Goal: Task Accomplishment & Management: Manage account settings

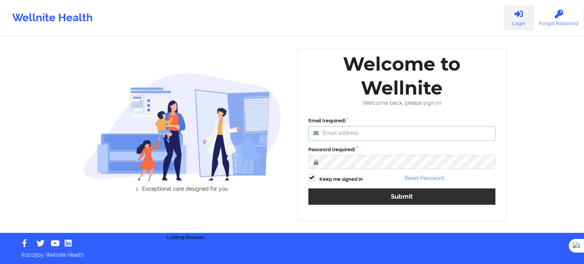
type input "[EMAIL_ADDRESS][DOMAIN_NAME]"
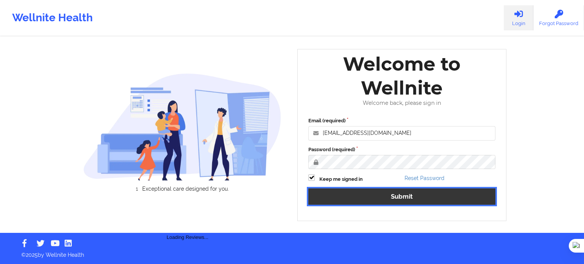
click at [371, 204] on button "Submit" at bounding box center [402, 197] width 187 height 16
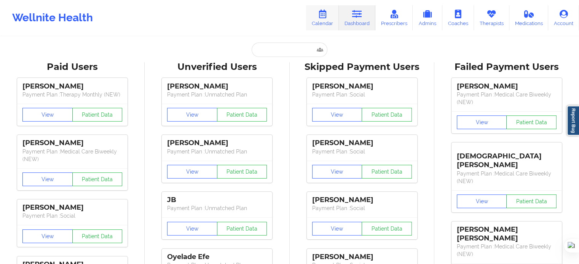
click at [321, 25] on link "Calendar" at bounding box center [322, 17] width 33 height 25
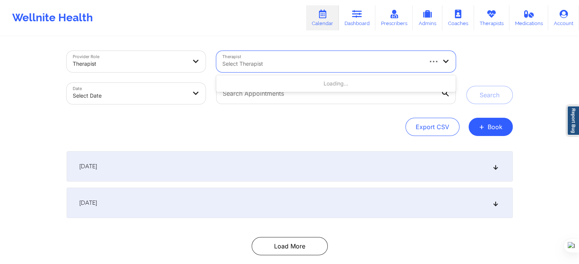
click at [239, 56] on div "Select Therapist" at bounding box center [319, 61] width 206 height 21
click at [159, 68] on div at bounding box center [130, 63] width 114 height 9
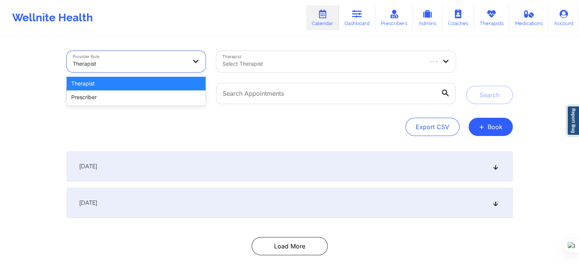
click at [150, 85] on div "Therapist" at bounding box center [136, 84] width 139 height 14
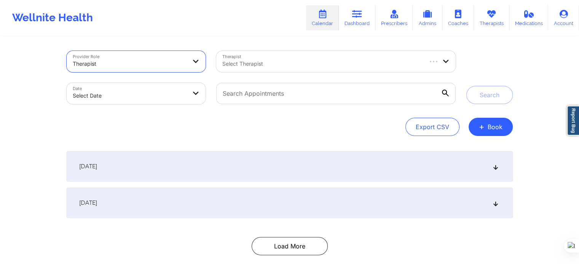
click at [234, 65] on div at bounding box center [321, 63] width 199 height 9
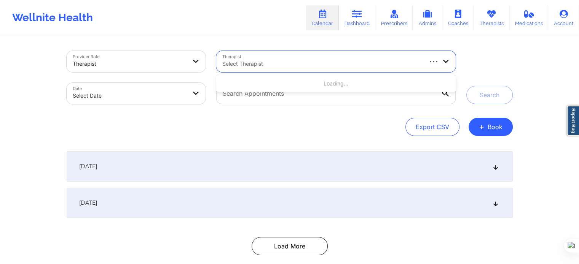
click at [107, 96] on body "Wellnite Health Calendar Dashboard Prescribers Admins Coaches Therapists Medica…" at bounding box center [289, 132] width 579 height 264
select select "2025-8"
select select "2025-9"
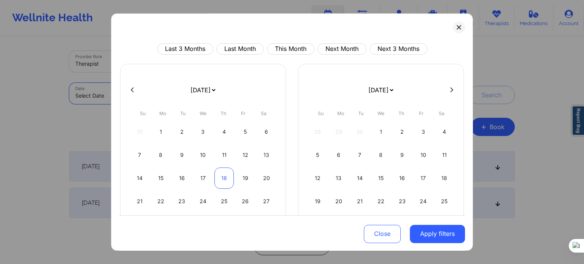
click at [218, 176] on div "18" at bounding box center [224, 178] width 19 height 21
select select "2025-8"
select select "2025-9"
select select "2025-8"
select select "2025-9"
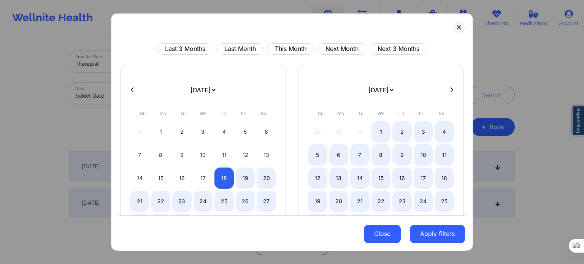
click at [371, 238] on button "Close" at bounding box center [382, 234] width 37 height 18
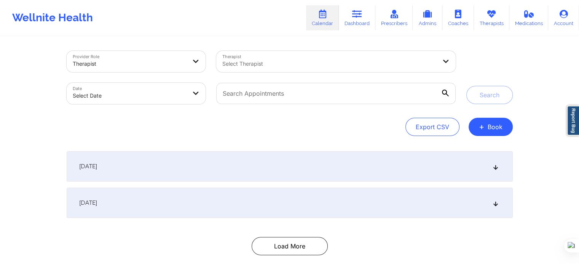
click at [230, 121] on div "Export CSV + Book" at bounding box center [290, 127] width 446 height 18
click at [492, 131] on button "+ Book" at bounding box center [490, 127] width 44 height 18
click at [475, 146] on button "Therapy Session" at bounding box center [477, 151] width 58 height 13
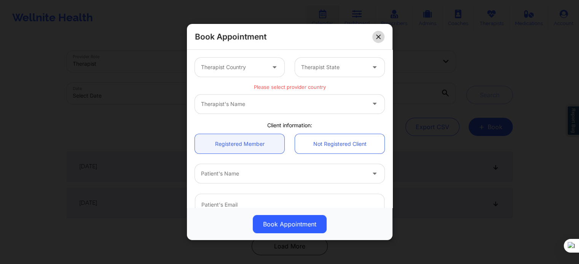
click at [379, 36] on icon at bounding box center [378, 37] width 5 height 5
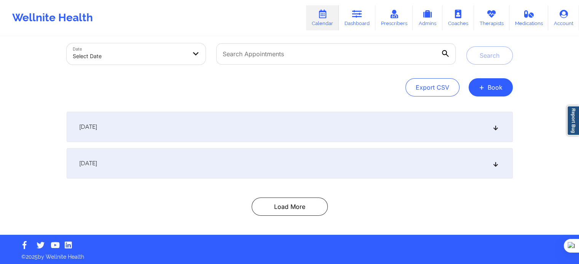
scroll to position [41, 0]
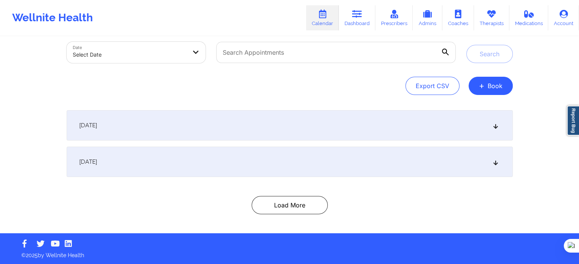
click at [231, 170] on div "[DATE]" at bounding box center [290, 162] width 446 height 30
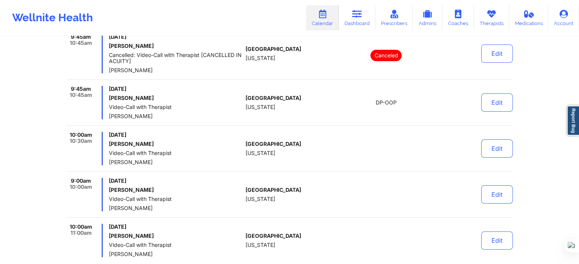
scroll to position [3116, 0]
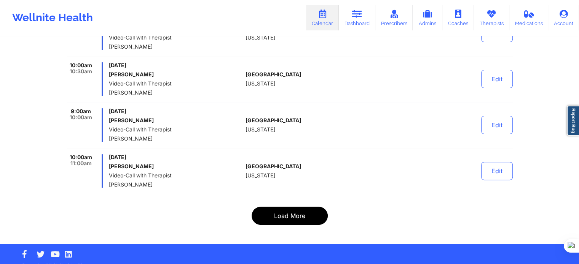
click at [289, 207] on button "Load More" at bounding box center [289, 216] width 76 height 18
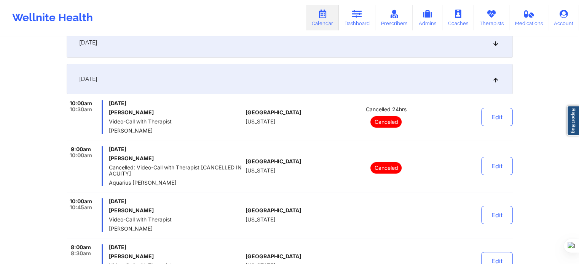
scroll to position [0, 0]
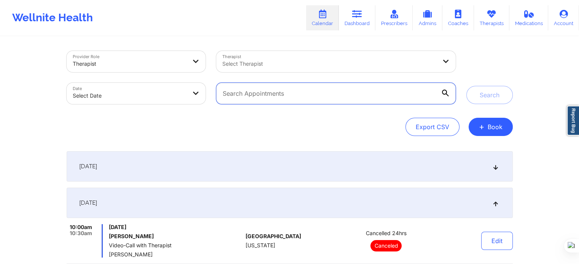
click at [277, 98] on input "text" at bounding box center [335, 93] width 239 height 21
paste input "[PERSON_NAME][EMAIL_ADDRESS][DOMAIN_NAME]"
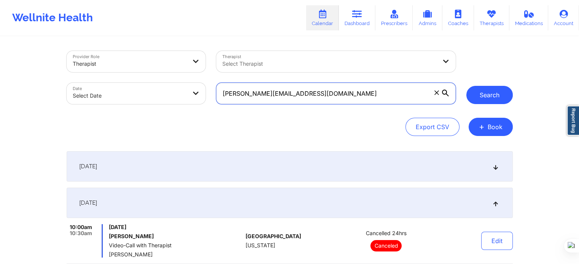
type input "[PERSON_NAME][EMAIL_ADDRESS][DOMAIN_NAME]"
click at [494, 102] on button "Search" at bounding box center [489, 95] width 46 height 18
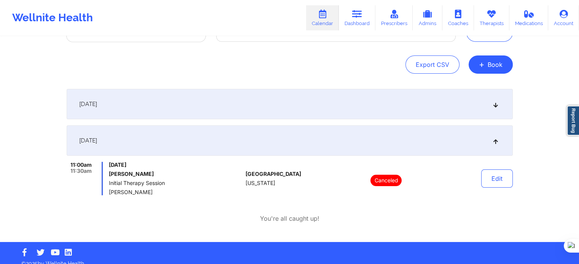
scroll to position [71, 0]
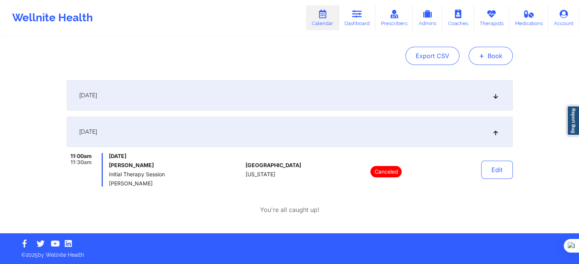
click at [481, 54] on span "+" at bounding box center [482, 56] width 6 height 4
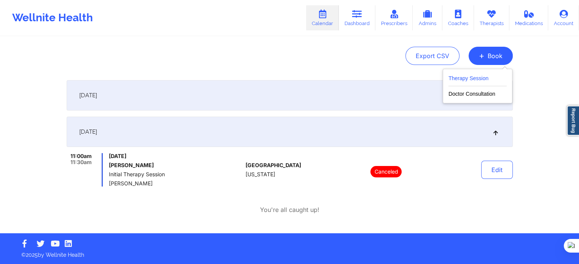
click at [462, 77] on button "Therapy Session" at bounding box center [477, 80] width 58 height 13
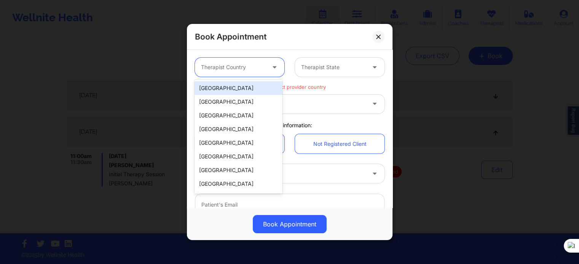
click at [259, 67] on div at bounding box center [233, 67] width 64 height 9
click at [248, 89] on div "[GEOGRAPHIC_DATA]" at bounding box center [238, 88] width 88 height 14
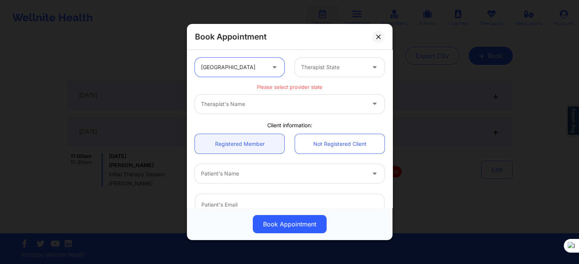
click at [324, 70] on div at bounding box center [333, 67] width 64 height 9
click at [324, 59] on div "Therapist State" at bounding box center [330, 67] width 71 height 19
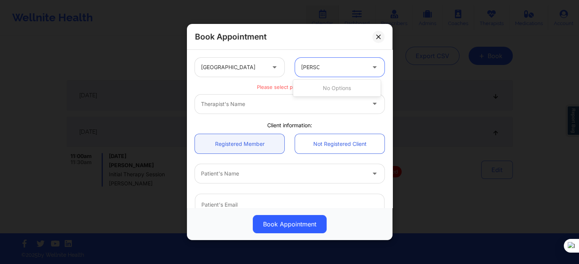
type input "francisa"
paste input "text"
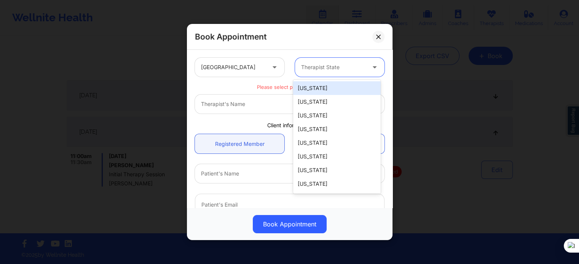
click at [313, 65] on div at bounding box center [333, 67] width 64 height 9
paste input "Francisca Ogu"
type input "Francisca Ogu"
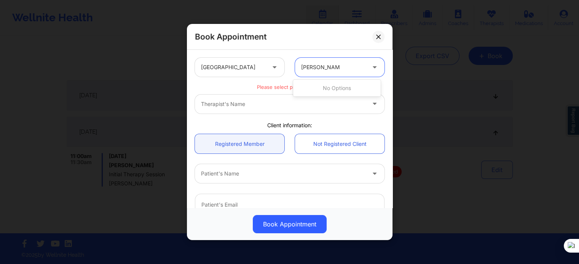
drag, startPoint x: 337, startPoint y: 67, endPoint x: 262, endPoint y: 67, distance: 75.3
click at [262, 67] on div "United States 0 results available for search term Francisca Ogu . Use Up and Do…" at bounding box center [289, 68] width 200 height 30
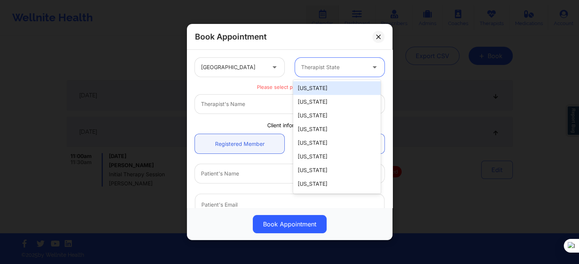
click at [254, 102] on div "Therapist's Name" at bounding box center [289, 104] width 189 height 19
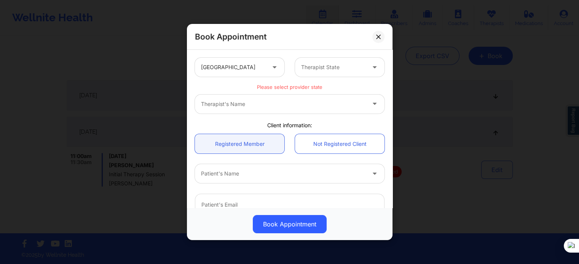
click at [253, 104] on div "Therapist's Name" at bounding box center [289, 104] width 189 height 19
click at [329, 70] on div at bounding box center [333, 67] width 64 height 9
click at [310, 72] on div "Therapist State" at bounding box center [330, 67] width 71 height 19
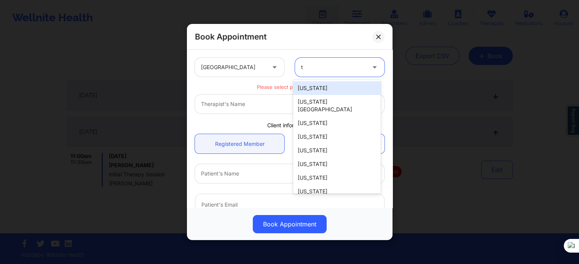
type input "te"
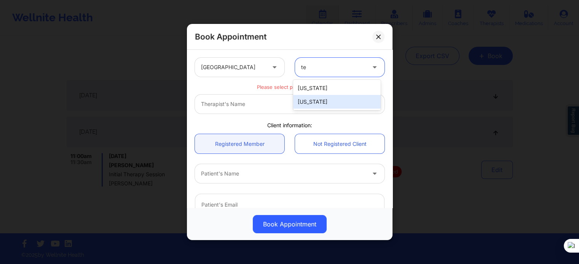
click at [311, 98] on div "[US_STATE]" at bounding box center [337, 102] width 88 height 14
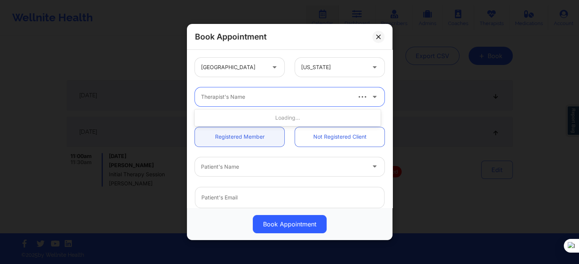
click at [285, 100] on div at bounding box center [275, 96] width 149 height 9
paste input "Francisca Ogu"
type input "Francisca Ogu"
click at [285, 92] on div at bounding box center [283, 96] width 164 height 9
paste input "Francisca Ogu"
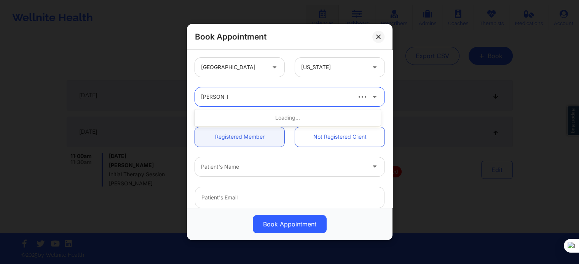
type input "Francisca"
click at [313, 102] on div "Therapist's Name" at bounding box center [273, 97] width 156 height 19
type input "F"
paste input "Francisca Ogu"
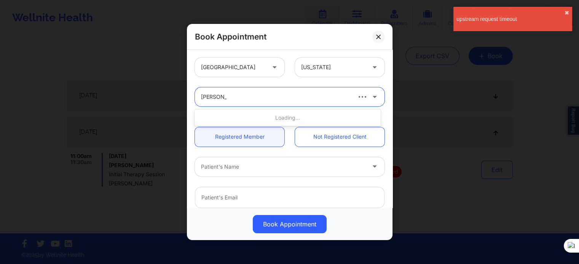
type input "Francisca"
click at [435, 143] on div "Book Appointment United States Texas Therapist's Name Client information: Regis…" at bounding box center [289, 132] width 579 height 264
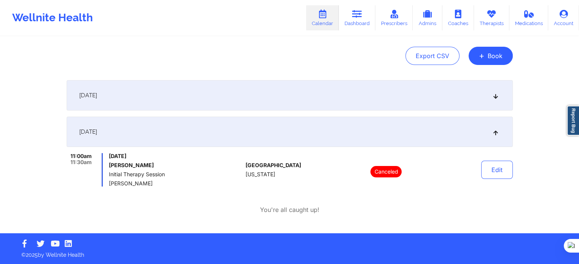
scroll to position [0, 0]
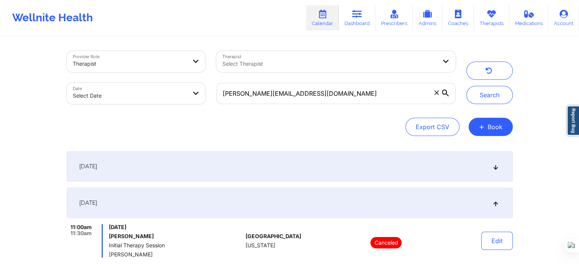
click at [353, 59] on div at bounding box center [329, 63] width 214 height 9
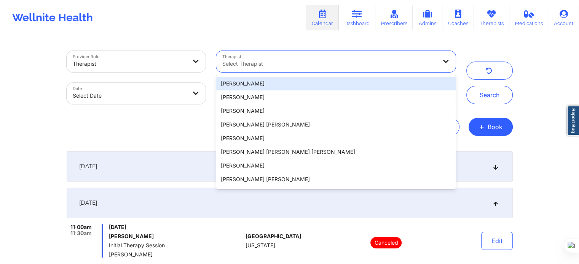
paste input "[PERSON_NAME]"
type input "[PERSON_NAME]"
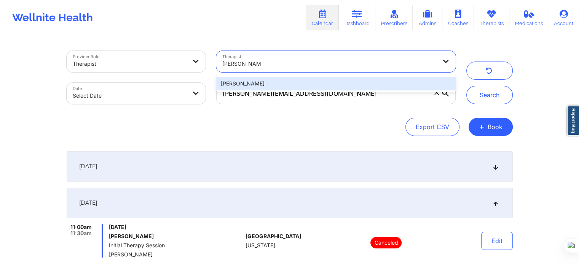
click at [302, 83] on div "[PERSON_NAME]" at bounding box center [335, 84] width 239 height 14
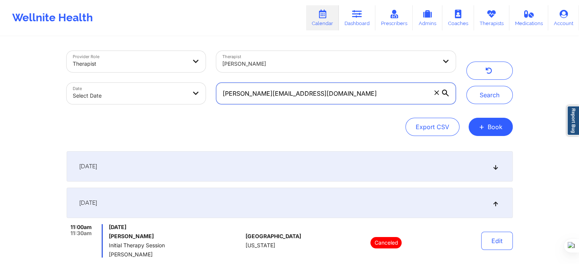
drag, startPoint x: 308, startPoint y: 94, endPoint x: 156, endPoint y: 102, distance: 152.4
click at [149, 102] on div "Provider Role Therapist Therapist Yvonne Woods Date Select Date brandon.sung1@g…" at bounding box center [261, 78] width 400 height 64
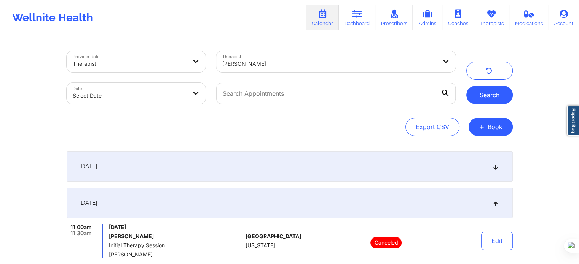
click at [479, 99] on button "Search" at bounding box center [489, 95] width 46 height 18
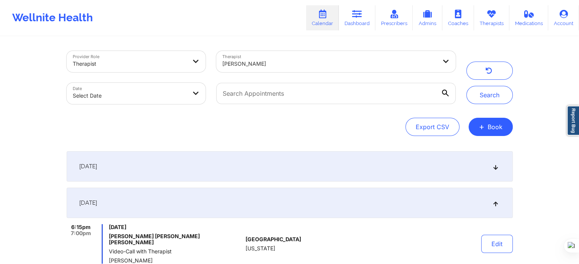
click at [174, 167] on div "[DATE]" at bounding box center [290, 166] width 446 height 30
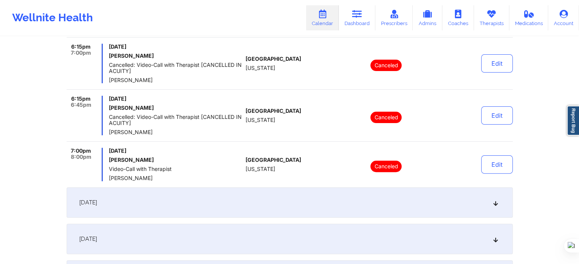
scroll to position [152, 0]
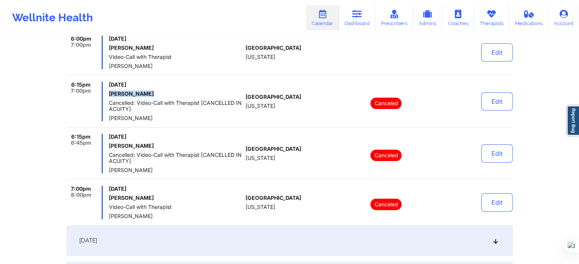
drag, startPoint x: 122, startPoint y: 92, endPoint x: 159, endPoint y: 94, distance: 37.3
click at [159, 94] on div "6:15pm 7:00pm Thursday, September 18, 2025 Jessica Stolz Cancelled: Video-Call …" at bounding box center [155, 102] width 176 height 40
copy h6 "Jessica Stolz"
drag, startPoint x: 145, startPoint y: 198, endPoint x: 108, endPoint y: 200, distance: 37.7
click at [108, 200] on div "7:00pm 8:00pm Thursday, September 18, 2025 Ken Schulters Video-Call with Therap…" at bounding box center [155, 202] width 176 height 33
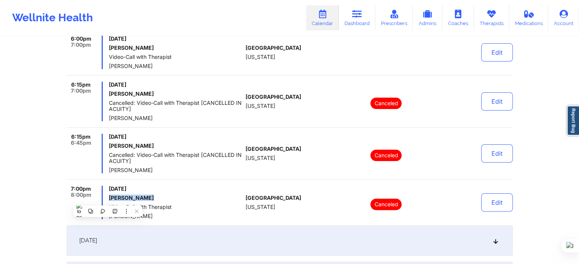
copy h6 "[PERSON_NAME]"
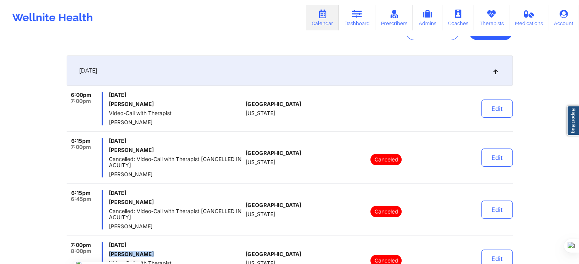
scroll to position [114, 0]
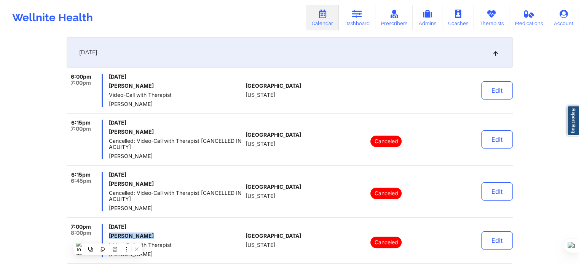
drag, startPoint x: 160, startPoint y: 88, endPoint x: 108, endPoint y: 89, distance: 51.8
click at [108, 89] on div "6:00pm 7:00pm Thursday, September 18, 2025 Sabrina Cepeda Video-Call with Thera…" at bounding box center [155, 90] width 176 height 33
copy h6 "Sabrina Cepeda"
click at [320, 22] on link "Calendar" at bounding box center [322, 17] width 33 height 25
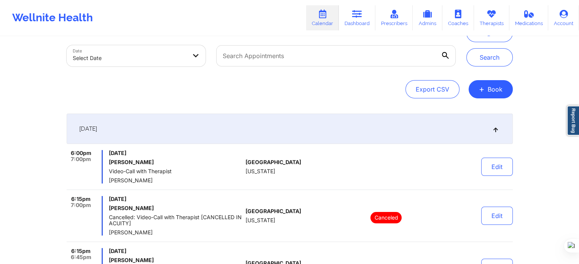
scroll to position [0, 0]
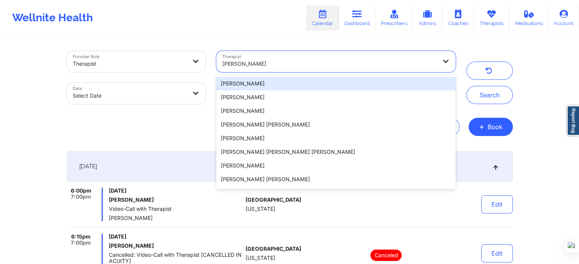
click at [277, 70] on div "[PERSON_NAME]" at bounding box center [329, 64] width 214 height 17
click at [270, 65] on div at bounding box center [329, 63] width 214 height 9
click at [257, 61] on div at bounding box center [329, 63] width 214 height 9
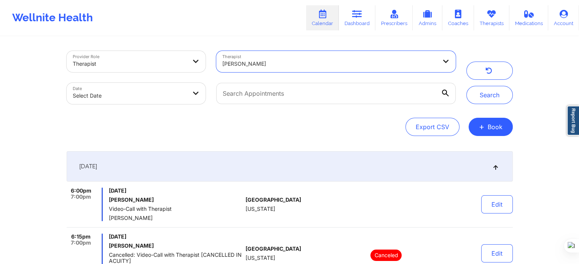
click at [257, 61] on div at bounding box center [329, 63] width 214 height 9
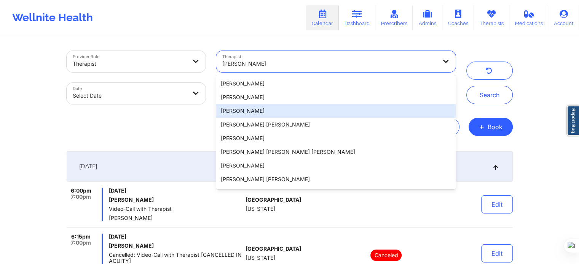
click at [192, 129] on div "Export CSV + Book" at bounding box center [290, 127] width 446 height 18
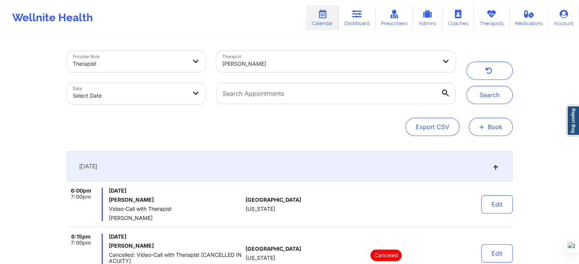
click at [494, 125] on button "+ Book" at bounding box center [490, 127] width 44 height 18
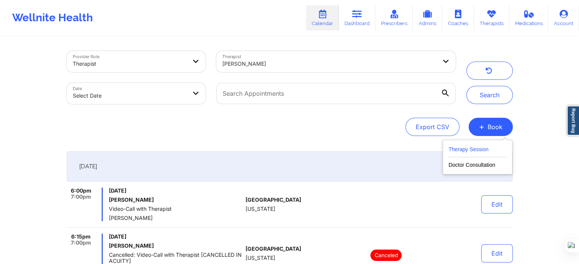
click at [486, 146] on button "Therapy Session" at bounding box center [477, 151] width 58 height 13
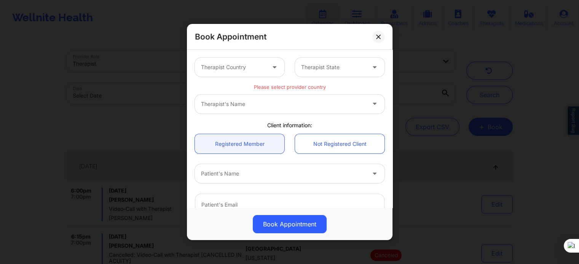
click at [237, 75] on div "Therapist Country" at bounding box center [230, 67] width 71 height 19
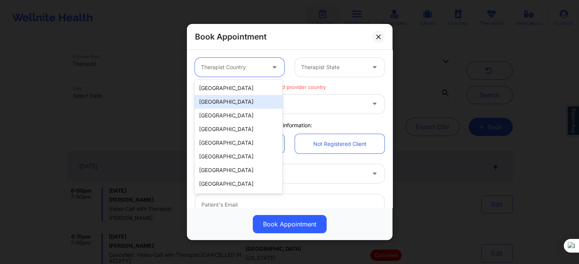
click at [227, 95] on div "[GEOGRAPHIC_DATA]" at bounding box center [238, 102] width 88 height 14
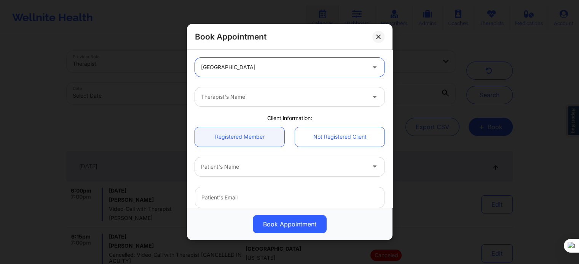
click at [228, 70] on div at bounding box center [283, 67] width 164 height 9
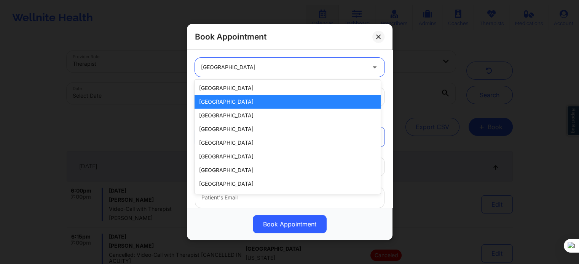
click at [229, 96] on div "[GEOGRAPHIC_DATA]" at bounding box center [287, 102] width 186 height 14
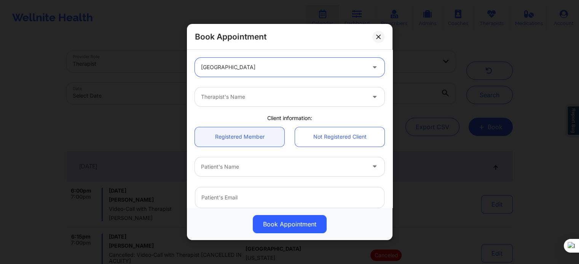
click at [230, 74] on div "[GEOGRAPHIC_DATA]" at bounding box center [283, 67] width 164 height 19
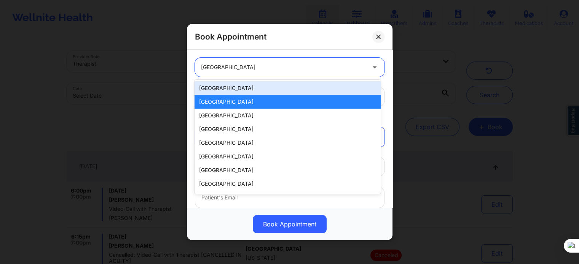
click at [226, 91] on div "[GEOGRAPHIC_DATA]" at bounding box center [287, 88] width 186 height 14
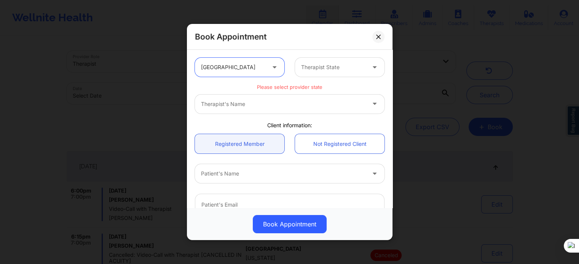
click at [324, 72] on div "Therapist State" at bounding box center [330, 67] width 71 height 19
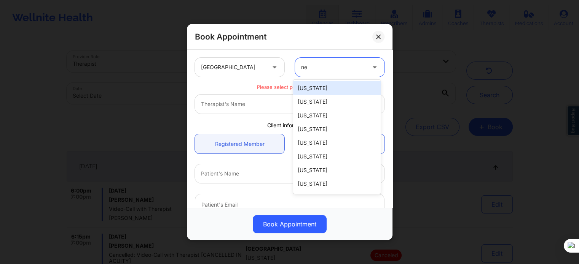
type input "new"
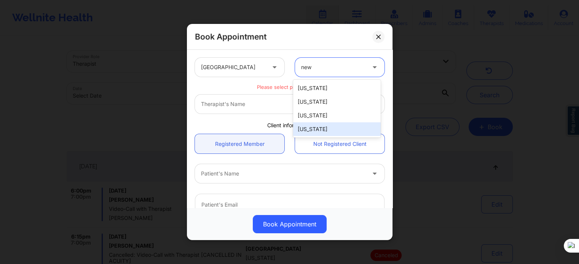
click at [329, 130] on div "[US_STATE]" at bounding box center [337, 130] width 88 height 14
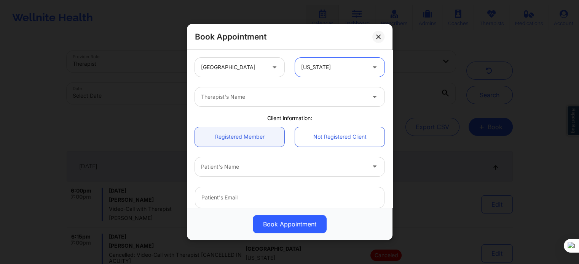
click at [244, 94] on div at bounding box center [283, 96] width 164 height 9
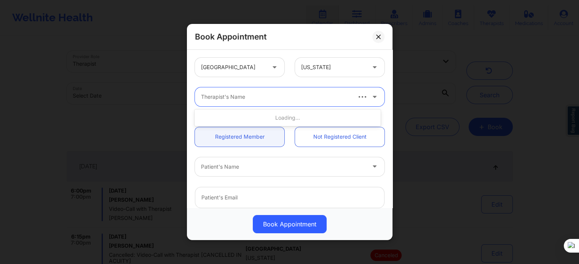
paste input "Erin Samples -"
type input "[PERSON_NAME]"
paste input "Erin Samples -"
type input "[PERSON_NAME]"
click at [265, 101] on div at bounding box center [283, 96] width 164 height 9
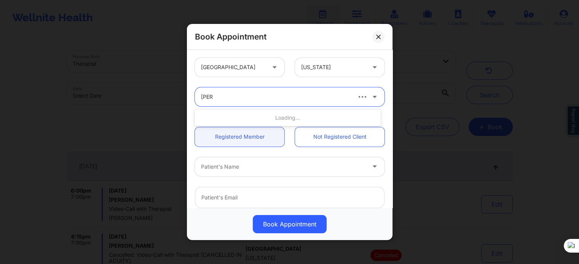
type input "[PERSON_NAME]"
type input "e"
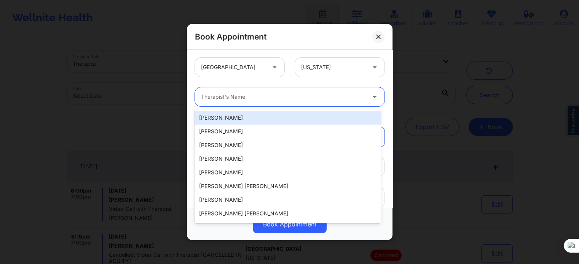
paste input "Erin Samples -"
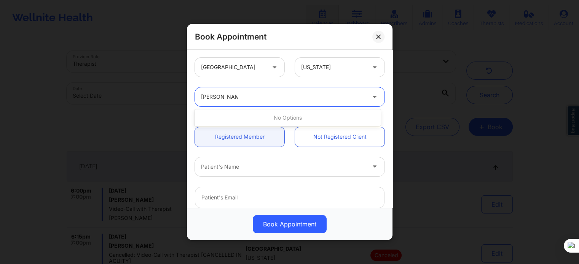
type input "[PERSON_NAME]"
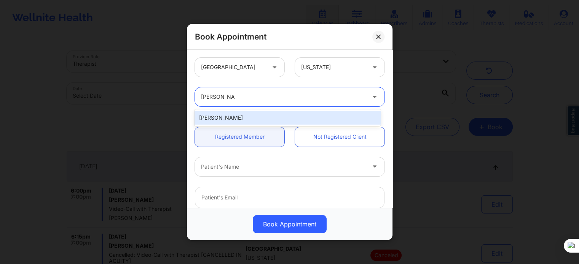
click at [234, 117] on div "[PERSON_NAME]" at bounding box center [287, 118] width 186 height 14
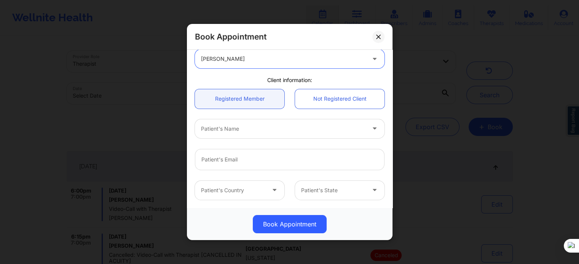
scroll to position [76, 0]
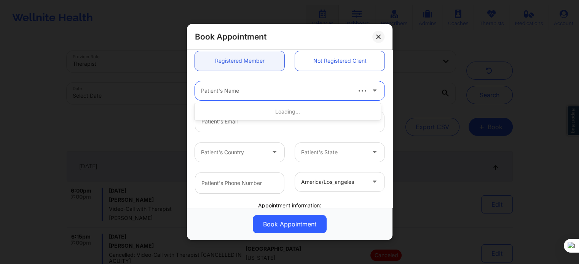
click at [236, 92] on div at bounding box center [275, 90] width 149 height 9
paste input "Madhavi Bhattaram"
type input "Madhavi Bhattaram"
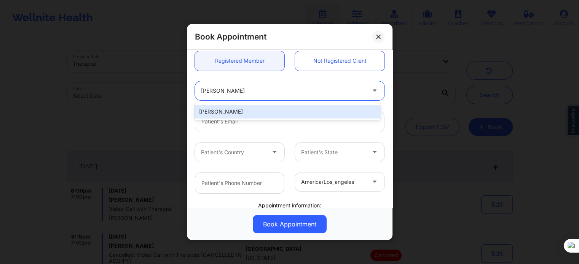
click at [269, 111] on div "Madhavi Bhattaram" at bounding box center [287, 112] width 186 height 14
type input "banjustudio@gmail.com"
type input "+1347-986-8351"
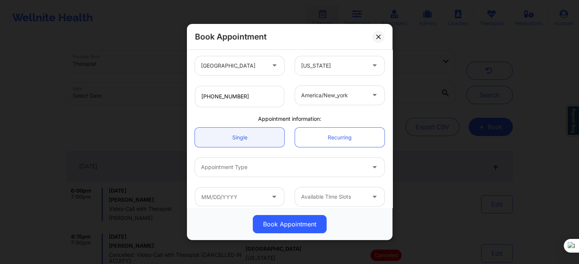
scroll to position [169, 0]
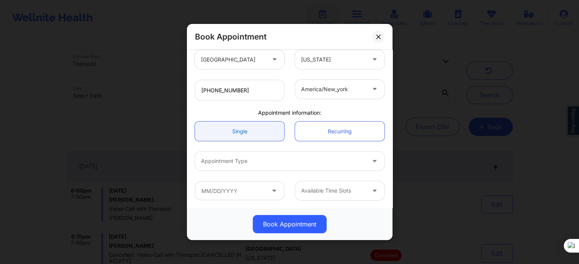
click at [263, 135] on link "Single" at bounding box center [239, 131] width 89 height 19
click at [258, 160] on div at bounding box center [283, 161] width 164 height 9
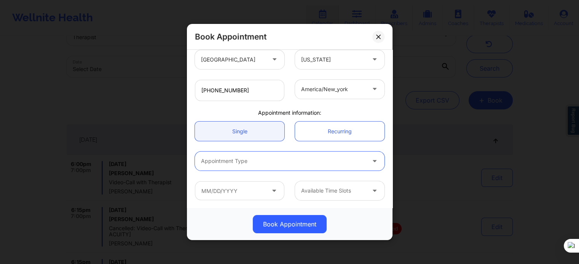
scroll to position [38, 0]
click at [306, 162] on div at bounding box center [283, 161] width 164 height 9
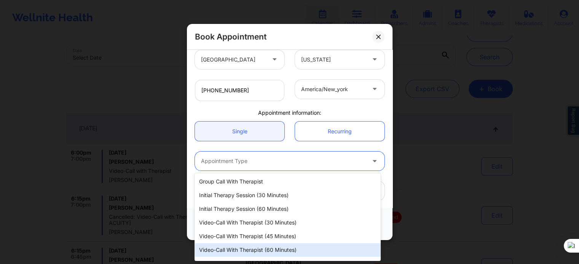
click at [267, 250] on div "Video-Call with Therapist (60 minutes)" at bounding box center [287, 251] width 186 height 14
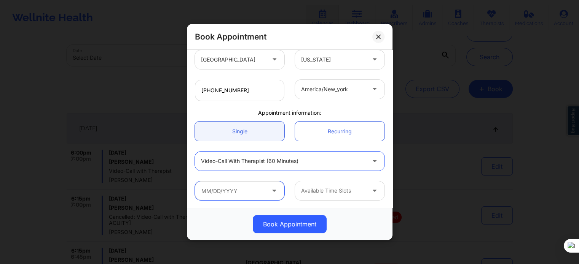
click at [231, 189] on input "text" at bounding box center [239, 190] width 89 height 19
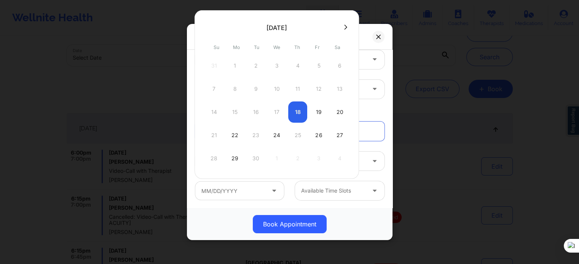
click at [257, 136] on div "21 22 23 24 25 26 27" at bounding box center [276, 135] width 145 height 21
click at [339, 196] on div "Available Time Slots" at bounding box center [330, 190] width 71 height 19
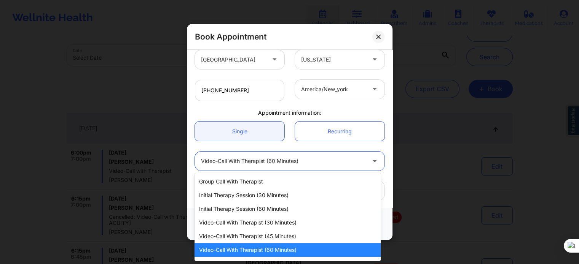
click at [297, 167] on div "Video-Call with Therapist (60 minutes)" at bounding box center [283, 161] width 164 height 19
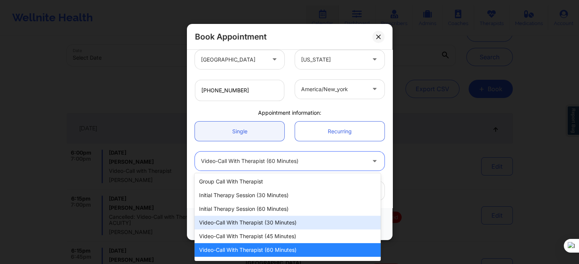
click at [275, 224] on div "Video-Call with Therapist (30 minutes)" at bounding box center [287, 223] width 186 height 14
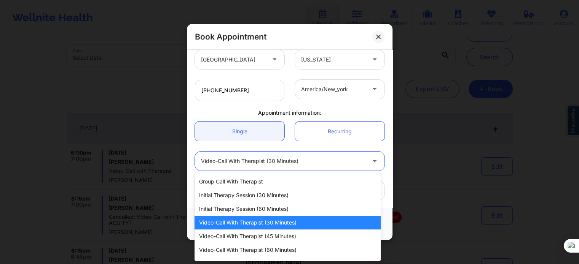
click at [262, 166] on div "Video-Call with Therapist (30 minutes)" at bounding box center [283, 161] width 164 height 19
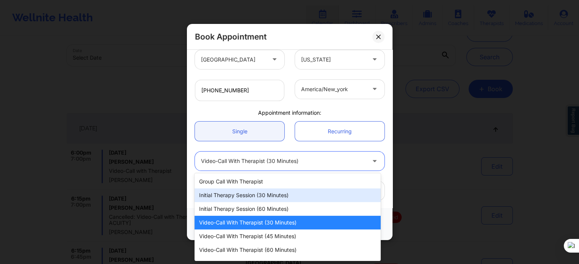
click at [263, 197] on div "Initial Therapy Session (30 minutes)" at bounding box center [287, 196] width 186 height 14
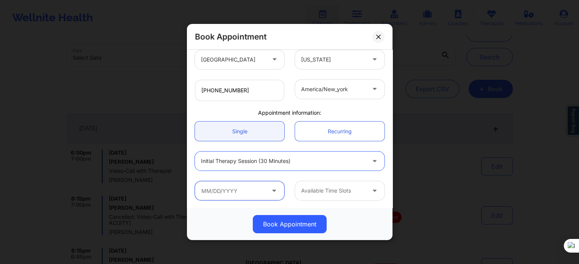
click at [245, 196] on input "text" at bounding box center [239, 190] width 89 height 19
click at [259, 194] on input "text" at bounding box center [239, 190] width 89 height 19
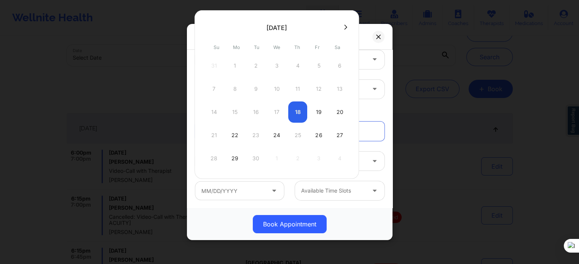
click at [344, 28] on icon at bounding box center [345, 27] width 3 height 6
click at [363, 36] on div "Book Appointment" at bounding box center [289, 37] width 205 height 26
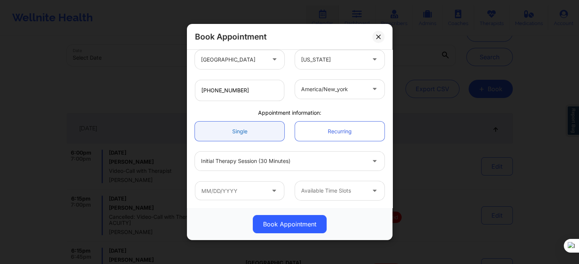
click at [243, 132] on link "Single" at bounding box center [239, 131] width 89 height 19
click at [274, 164] on div at bounding box center [283, 161] width 164 height 9
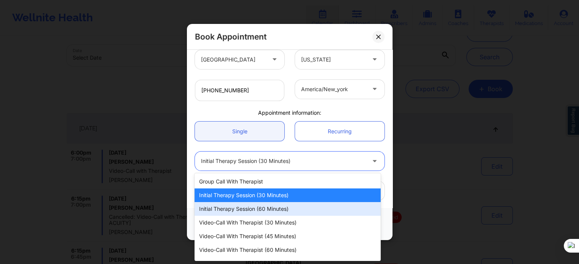
click at [257, 209] on div "Initial Therapy Session (60 minutes)" at bounding box center [287, 209] width 186 height 14
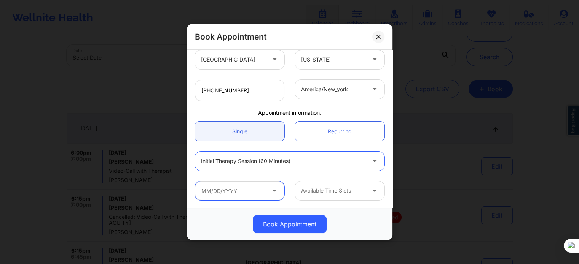
click at [244, 190] on input "text" at bounding box center [239, 190] width 89 height 19
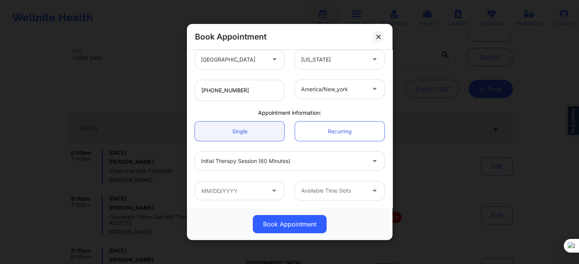
click at [261, 201] on div "Available Time Slots" at bounding box center [289, 191] width 200 height 30
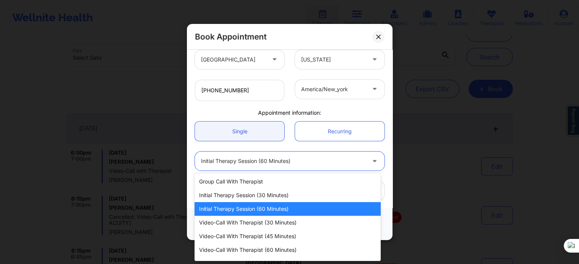
click at [292, 163] on div at bounding box center [283, 161] width 164 height 9
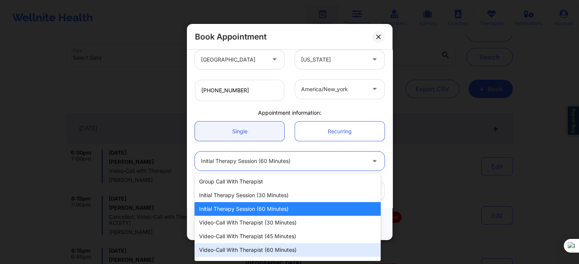
click at [263, 248] on div "Video-Call with Therapist (60 minutes)" at bounding box center [287, 251] width 186 height 14
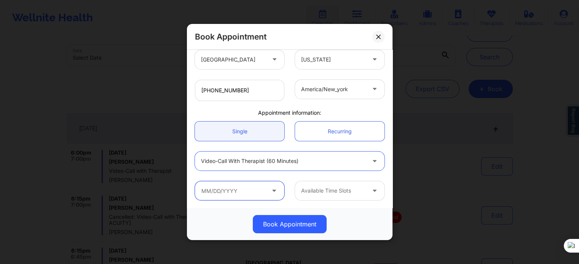
click at [240, 189] on input "text" at bounding box center [239, 190] width 89 height 19
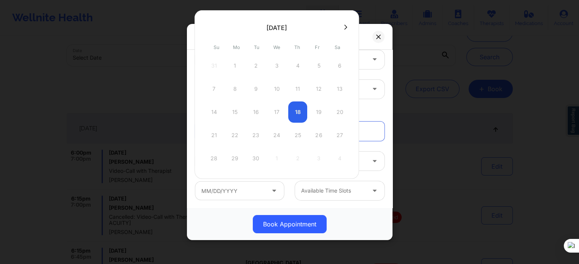
click at [318, 194] on div at bounding box center [333, 190] width 64 height 9
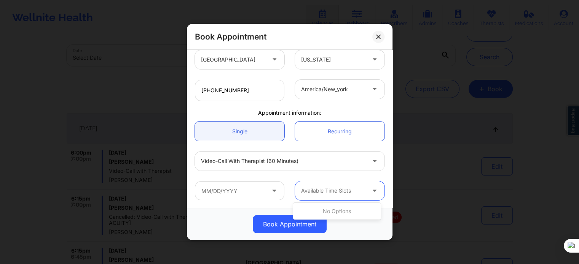
click at [329, 151] on div "Video-Call with Therapist (60 minutes)" at bounding box center [289, 161] width 200 height 30
click at [273, 166] on div "Video-Call with Therapist (60 minutes)" at bounding box center [283, 161] width 164 height 19
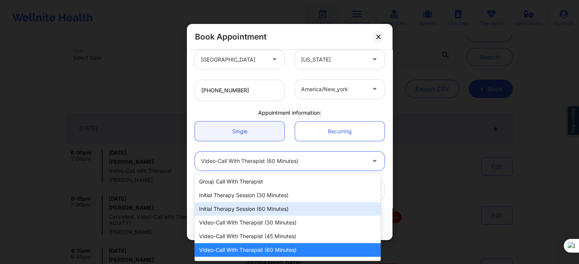
click at [255, 209] on div "Initial Therapy Session (60 minutes)" at bounding box center [287, 209] width 186 height 14
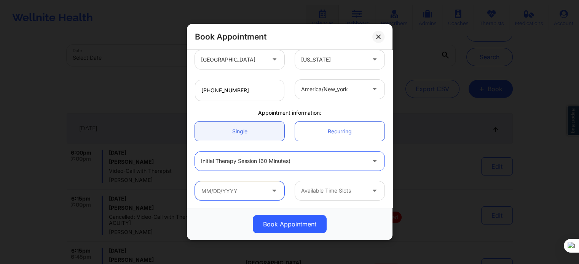
click at [236, 195] on input "text" at bounding box center [239, 190] width 89 height 19
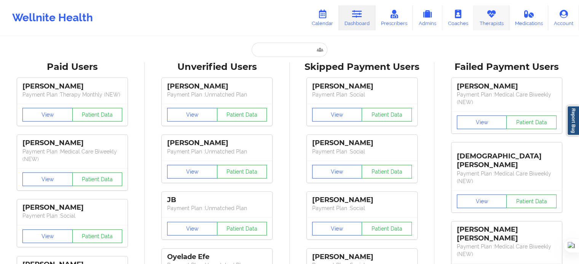
click at [499, 20] on link "Therapists" at bounding box center [491, 17] width 35 height 25
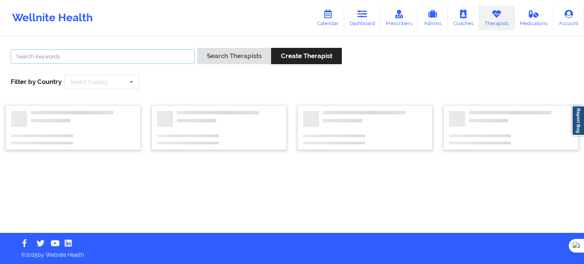
click at [167, 58] on input "text" at bounding box center [103, 56] width 184 height 14
paste input "[PERSON_NAME]"
click at [228, 60] on button "Search Therapists" at bounding box center [234, 56] width 74 height 16
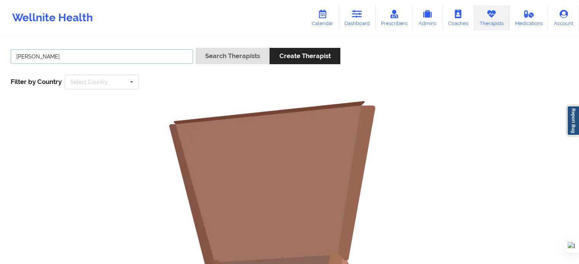
click at [46, 61] on input "[PERSON_NAME]" at bounding box center [102, 56] width 182 height 14
drag, startPoint x: 47, startPoint y: 58, endPoint x: 81, endPoint y: 58, distance: 33.9
click at [81, 58] on input "[PERSON_NAME]" at bounding box center [102, 56] width 182 height 14
type input "FRANCISCA"
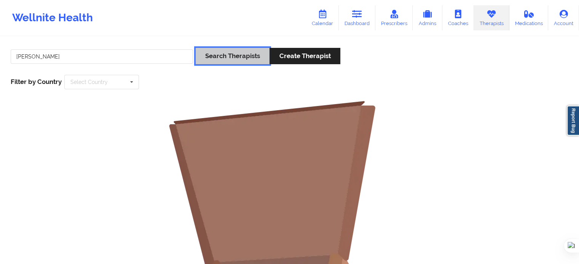
click at [213, 56] on button "Search Therapists" at bounding box center [233, 56] width 74 height 16
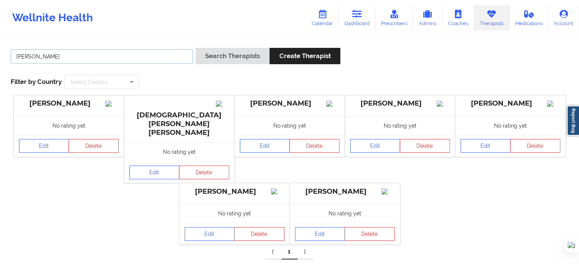
click at [113, 60] on input "FRANCISCA" at bounding box center [102, 56] width 182 height 14
type input "ogu"
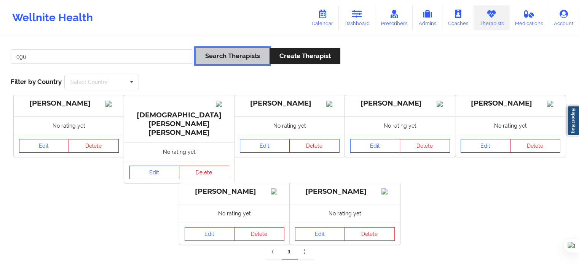
click at [223, 54] on button "Search Therapists" at bounding box center [233, 56] width 74 height 16
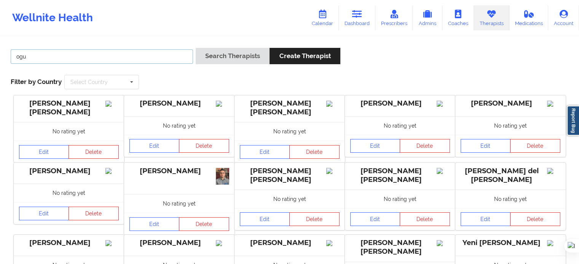
drag, startPoint x: 81, startPoint y: 50, endPoint x: 76, endPoint y: 53, distance: 5.2
click at [81, 50] on input "ogu" at bounding box center [102, 56] width 182 height 14
click at [76, 54] on input "ogu" at bounding box center [102, 56] width 182 height 14
drag, startPoint x: 76, startPoint y: 54, endPoint x: 60, endPoint y: 56, distance: 15.7
click at [76, 54] on input "ogu" at bounding box center [102, 56] width 182 height 14
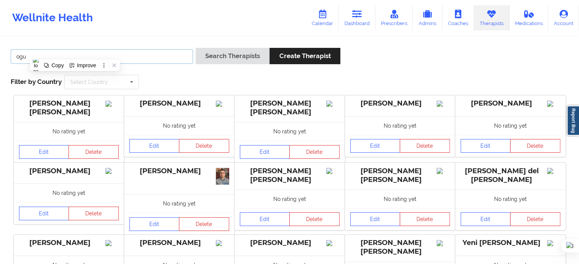
paste input "[PERSON_NAME]"
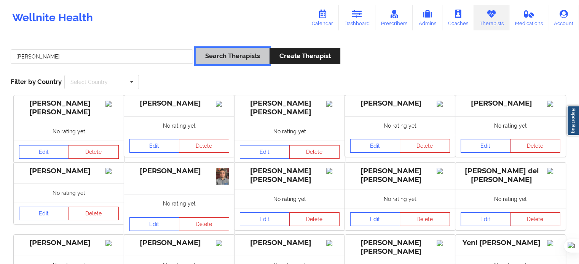
click at [264, 56] on button "Search Therapists" at bounding box center [233, 56] width 74 height 16
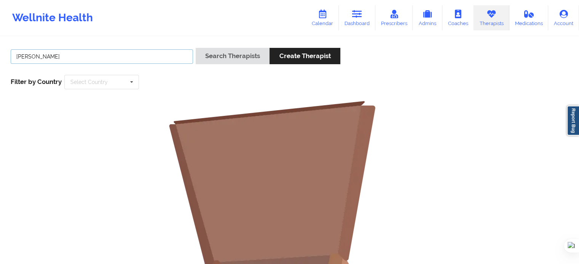
click at [73, 57] on input "[PERSON_NAME]" at bounding box center [102, 56] width 182 height 14
drag, startPoint x: 51, startPoint y: 58, endPoint x: 94, endPoint y: 60, distance: 43.4
click at [92, 60] on input "[PERSON_NAME]" at bounding box center [102, 56] width 182 height 14
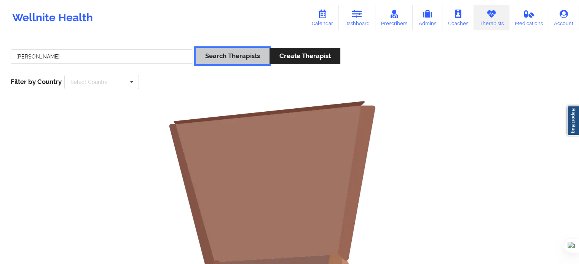
click at [220, 53] on button "Search Therapists" at bounding box center [233, 56] width 74 height 16
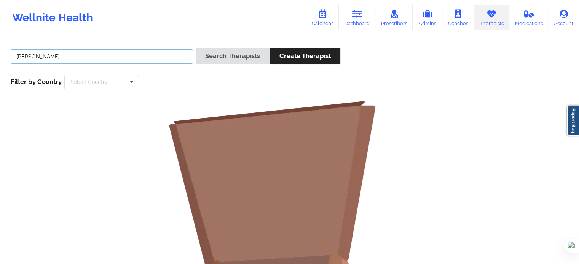
click at [121, 59] on input "FRANCISCA C" at bounding box center [102, 56] width 182 height 14
type input "FRANCISCA"
click at [196, 48] on button "Search Therapists" at bounding box center [233, 56] width 74 height 16
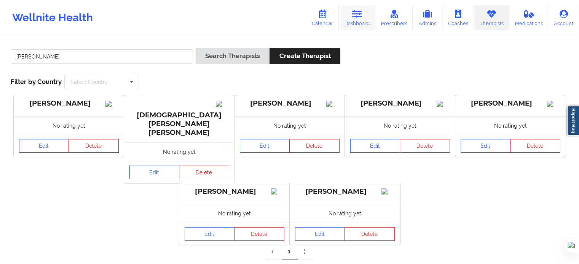
click at [361, 15] on icon at bounding box center [357, 14] width 10 height 8
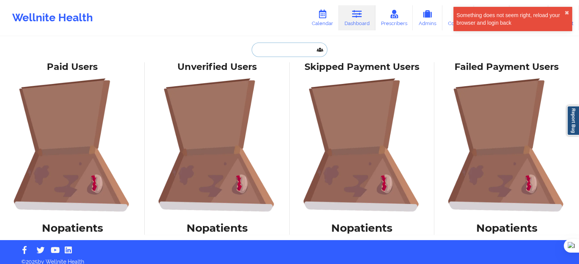
click at [275, 51] on input "text" at bounding box center [288, 50] width 75 height 14
paste input "[PERSON_NAME]"
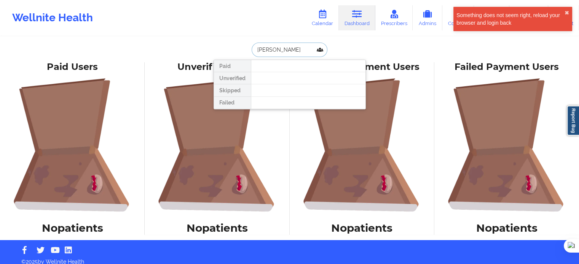
type input "Brandon SUNG"
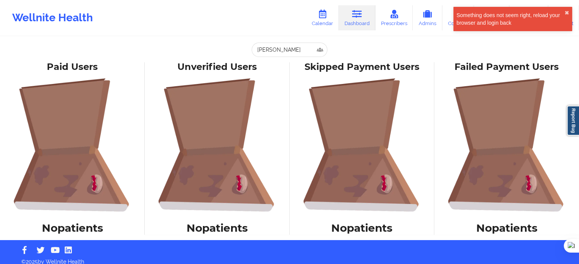
click at [367, 17] on link "Dashboard" at bounding box center [357, 17] width 37 height 25
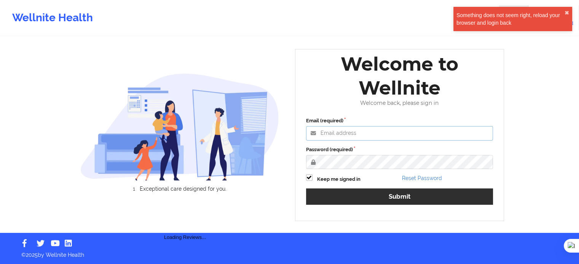
type input "[EMAIL_ADDRESS][DOMAIN_NAME]"
click at [373, 154] on label "Password (required)" at bounding box center [399, 150] width 187 height 8
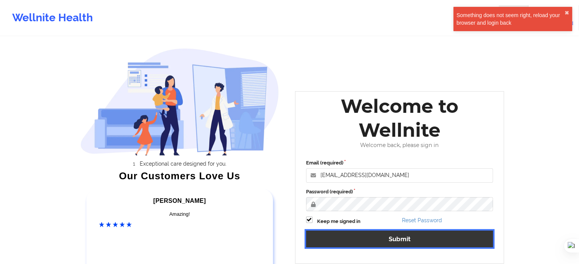
click at [401, 240] on button "Submit" at bounding box center [399, 239] width 187 height 16
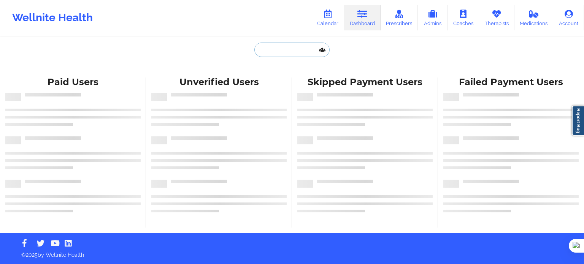
click at [286, 49] on input "text" at bounding box center [292, 50] width 75 height 14
paste input "[PERSON_NAME]"
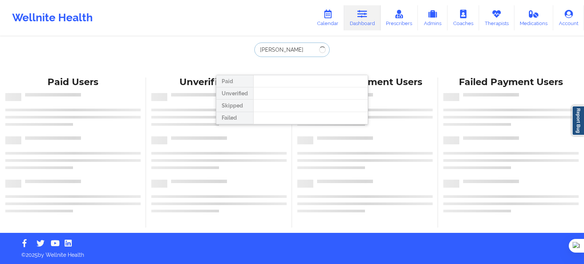
type input "[PERSON_NAME]"
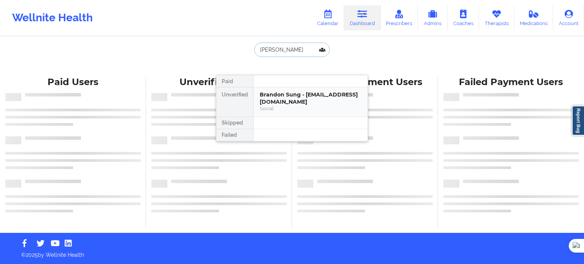
click at [281, 110] on div "Social" at bounding box center [311, 108] width 102 height 6
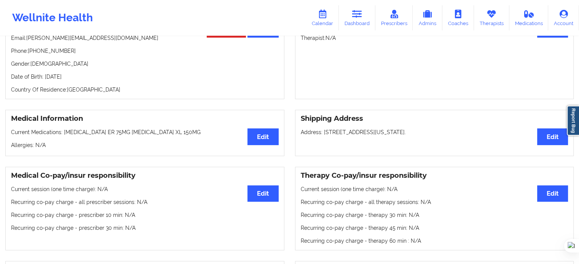
scroll to position [114, 0]
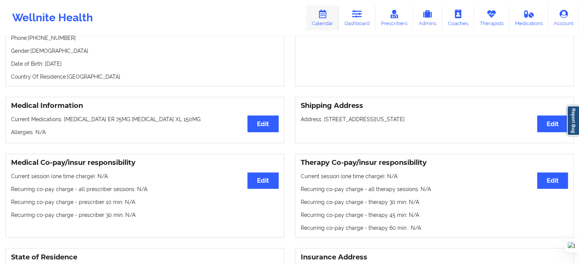
click at [328, 22] on link "Calendar" at bounding box center [322, 17] width 33 height 25
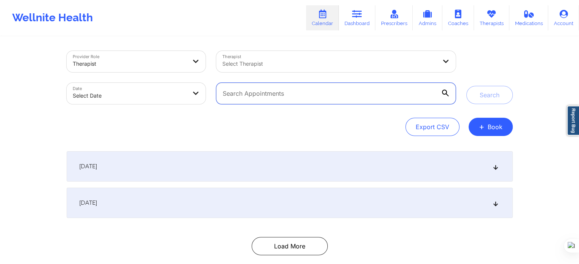
click at [405, 98] on input "text" at bounding box center [335, 93] width 239 height 21
paste input "[PERSON_NAME]"
type input "[PERSON_NAME]"
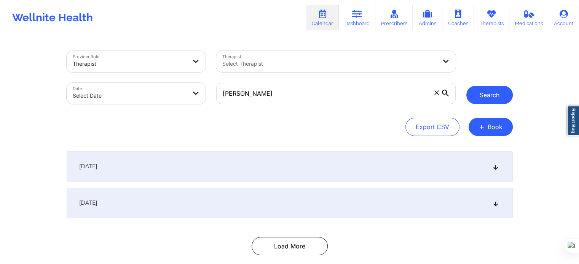
click at [480, 94] on button "Search" at bounding box center [489, 95] width 46 height 18
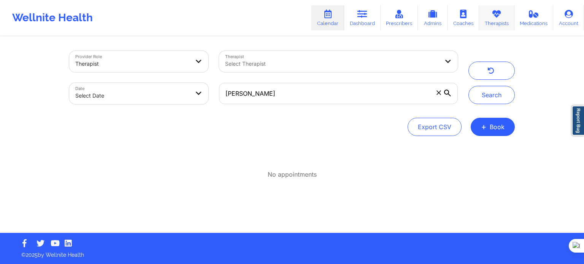
click at [493, 23] on link "Therapists" at bounding box center [496, 17] width 35 height 25
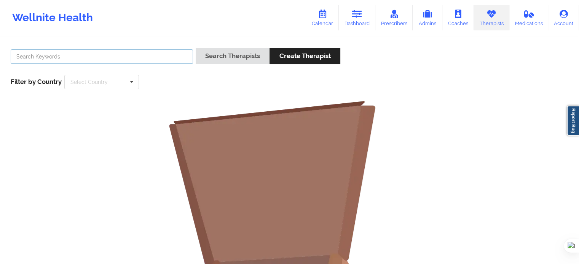
drag, startPoint x: 175, startPoint y: 55, endPoint x: 191, endPoint y: 55, distance: 16.4
click at [181, 55] on input "text" at bounding box center [102, 56] width 182 height 14
click at [196, 48] on button "Search Therapists" at bounding box center [233, 56] width 74 height 16
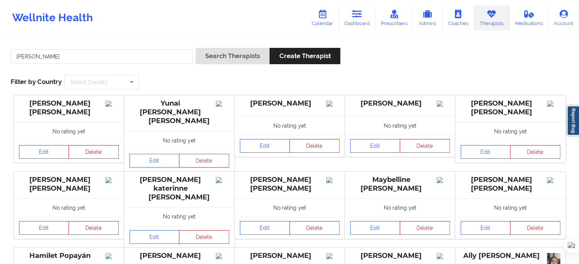
drag, startPoint x: 77, startPoint y: 46, endPoint x: 76, endPoint y: 51, distance: 4.8
click at [77, 46] on div "[PERSON_NAME] Search Therapists Create Therapist Filter by Country Select Count…" at bounding box center [289, 69] width 568 height 52
click at [73, 60] on input "[PERSON_NAME]" at bounding box center [102, 56] width 182 height 14
type input "samples"
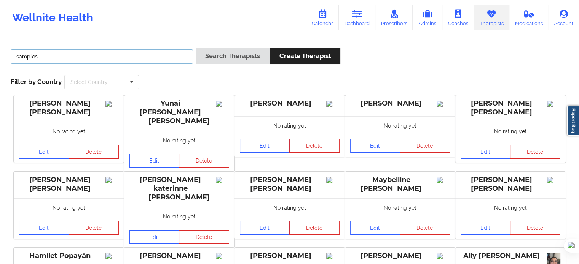
click at [196, 48] on button "Search Therapists" at bounding box center [233, 56] width 74 height 16
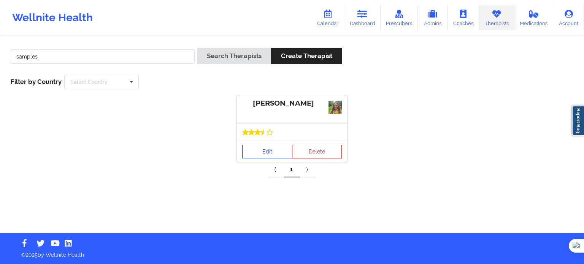
click at [274, 150] on link "Edit" at bounding box center [267, 152] width 50 height 14
